Goal: Information Seeking & Learning: Compare options

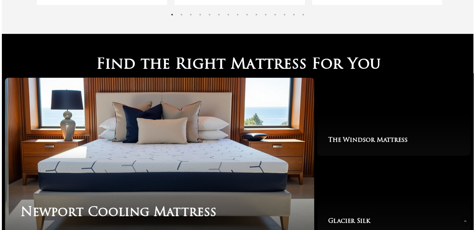
scroll to position [944, 0]
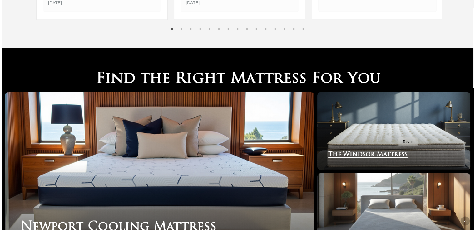
click at [395, 134] on link "The Windsor Mattress" at bounding box center [393, 131] width 153 height 78
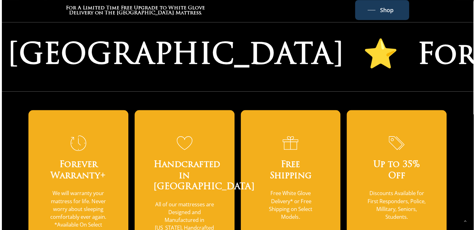
scroll to position [424, 0]
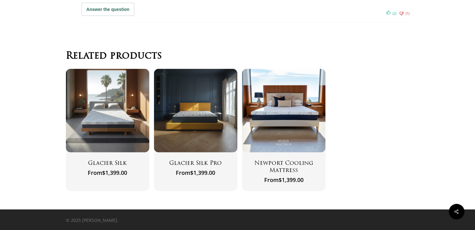
scroll to position [4210, 0]
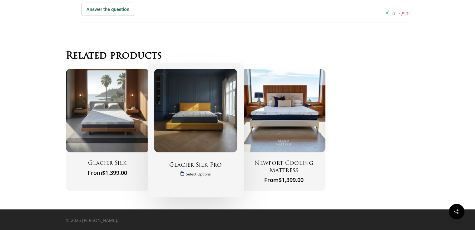
click at [214, 125] on img "Glacier Silk Pro" at bounding box center [196, 111] width 84 height 84
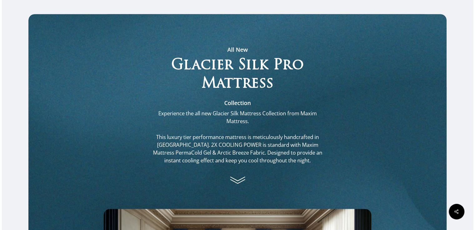
scroll to position [340, 0]
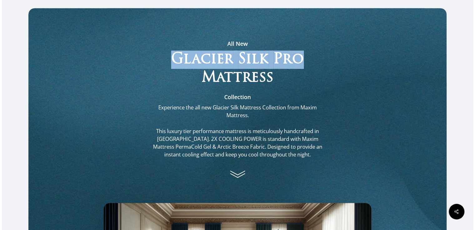
drag, startPoint x: 473, startPoint y: 39, endPoint x: 468, endPoint y: 48, distance: 10.1
click at [468, 48] on div "All New Glacier Silk Pro Mattress Collection Experience the all new Glacier Sil…" at bounding box center [238, 196] width 472 height 377
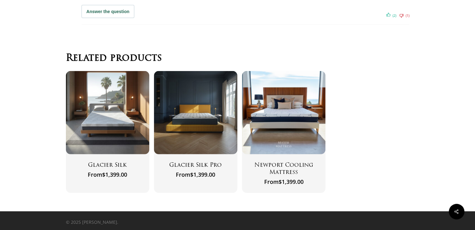
scroll to position [4191, 0]
